Goal: Task Accomplishment & Management: Manage account settings

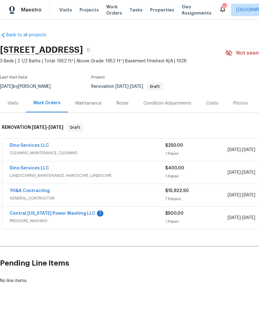
click at [21, 215] on link "Central [US_STATE] Power Washing LLC" at bounding box center [53, 213] width 86 height 4
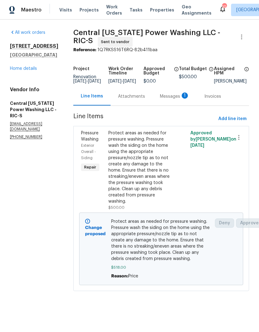
click at [152, 97] on div "Messages 1" at bounding box center [174, 96] width 44 height 18
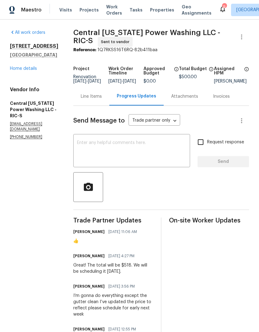
click at [96, 105] on div "Line Items" at bounding box center [91, 96] width 36 height 18
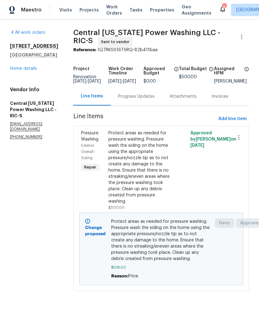
click at [18, 71] on link "Home details" at bounding box center [23, 68] width 27 height 4
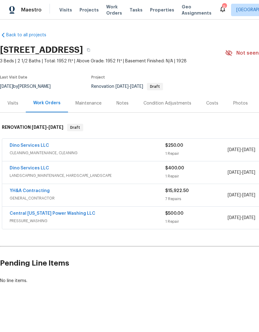
click at [16, 193] on link "YH&A Contracting" at bounding box center [30, 191] width 40 height 4
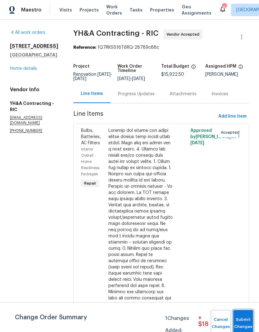
click at [244, 320] on span "Submit Changes" at bounding box center [243, 323] width 14 height 14
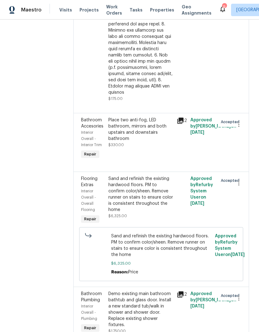
scroll to position [262, 0]
click at [148, 190] on div "Sand and refinish the existing hardwood floors. PM to confirm color/sheen. Remo…" at bounding box center [140, 199] width 68 height 53
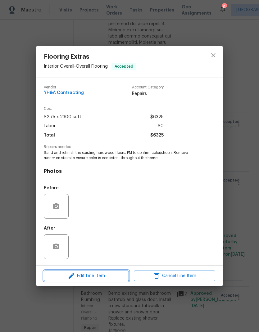
click at [119, 276] on span "Edit Line Item" at bounding box center [86, 276] width 81 height 8
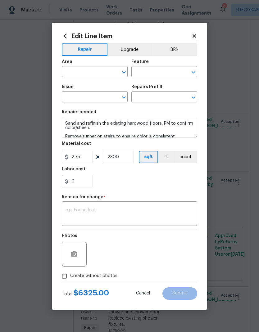
type input "Interior Overall"
type input "Overall Flooring"
type input "Flooring Extras"
type input "Sand and Refinish Hardwood Flooring $5.00"
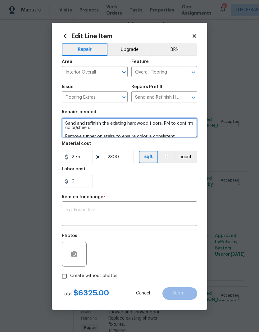
click at [181, 135] on textarea "Sand and refinish the existing hardwood floors. PM to confirm color/sheen. Remo…" at bounding box center [129, 128] width 135 height 20
click at [181, 128] on textarea "Sand and refinish the existing hardwood floors. PM to confirm color/sheen. Remo…" at bounding box center [129, 128] width 135 height 20
click at [64, 121] on textarea "Sand and refinish the existing hardwood floors. PM to confirm color/sheen. Remo…" at bounding box center [129, 128] width 135 height 20
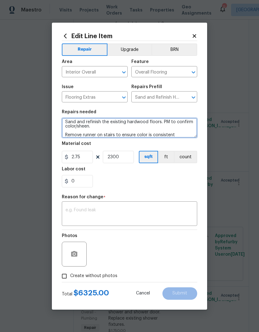
click at [66, 120] on textarea "Sand and refinish the existing hardwood floors. PM to confirm color/sheen. Remo…" at bounding box center [129, 128] width 135 height 20
type textarea "Color is minwax American walnut Sand and refinish the existing hardwood floors.…"
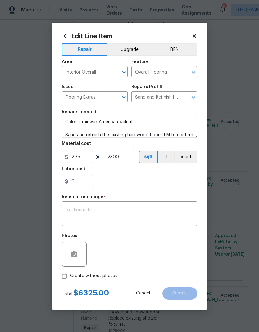
click at [185, 188] on section "Repairs needed Color is minwax American walnut Sand and refinish the existing h…" at bounding box center [129, 148] width 135 height 85
click at [183, 208] on textarea at bounding box center [129, 214] width 128 height 13
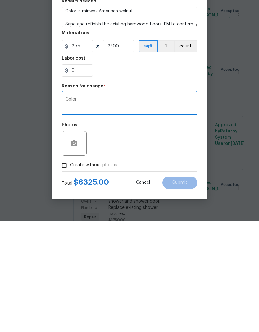
type textarea "Color"
click at [195, 230] on div "Photos" at bounding box center [129, 250] width 135 height 40
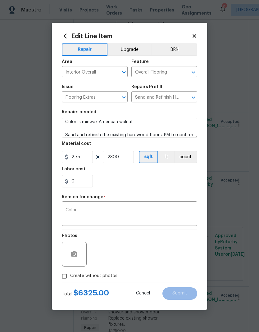
click at [66, 276] on input "Create without photos" at bounding box center [64, 276] width 12 height 12
checkbox input "true"
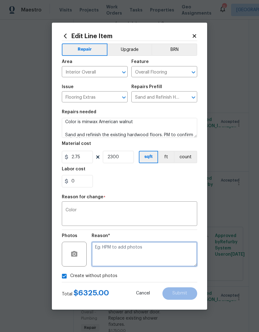
click at [181, 256] on textarea at bounding box center [144, 254] width 105 height 25
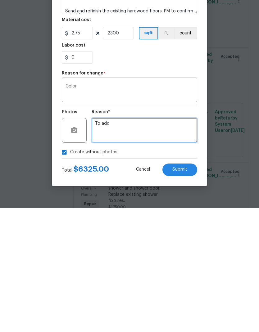
type textarea "To add"
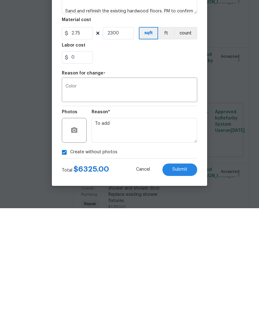
click at [190, 287] on button "Submit" at bounding box center [179, 293] width 35 height 12
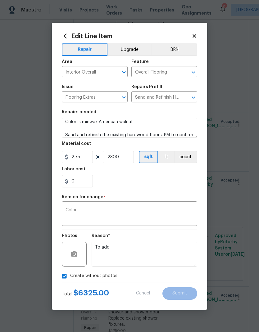
type textarea "Sand and refinish the existing hardwood floors. PM to confirm color/sheen. Remo…"
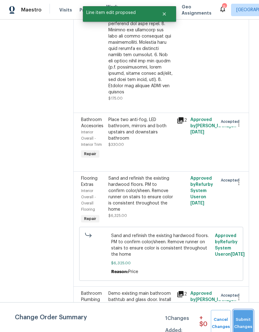
click at [245, 319] on span "Submit Changes" at bounding box center [243, 323] width 14 height 14
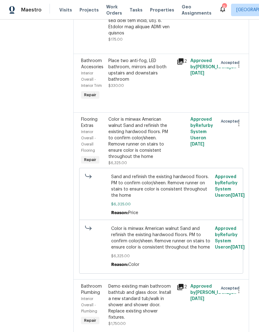
scroll to position [293, 0]
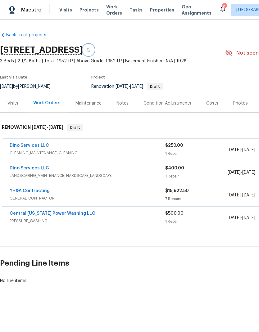
click at [90, 49] on icon "button" at bounding box center [89, 50] width 4 height 4
click at [42, 192] on link "YH&A Contracting" at bounding box center [30, 191] width 40 height 4
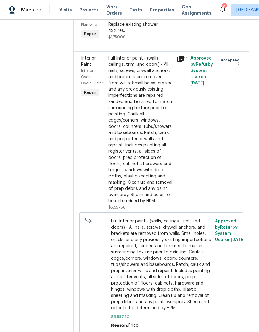
scroll to position [613, 0]
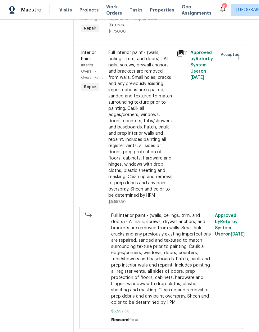
click at [150, 123] on div "Full Interior paint - (walls, ceilings, trim, and doors) - All nails, screws, d…" at bounding box center [140, 124] width 65 height 149
